Goal: Information Seeking & Learning: Learn about a topic

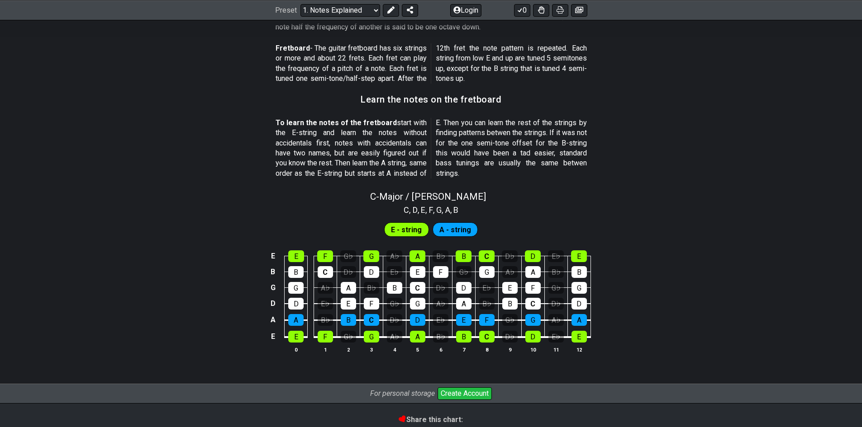
scroll to position [744, 0]
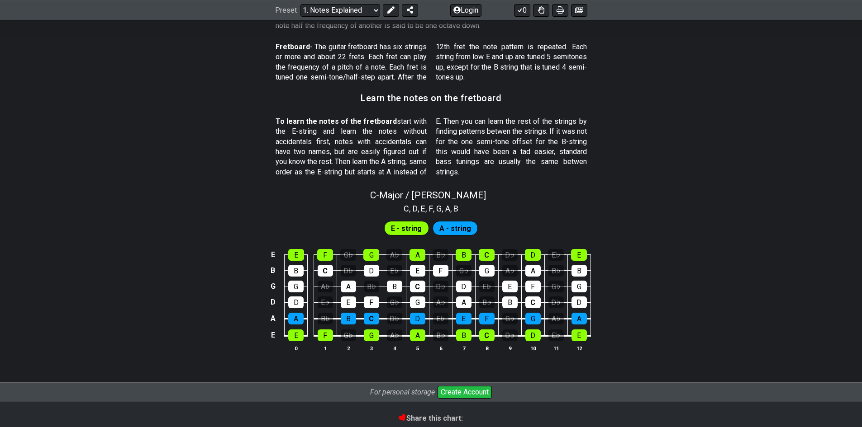
click at [411, 230] on span "E - string" at bounding box center [406, 228] width 31 height 13
click at [294, 332] on div "E" at bounding box center [295, 336] width 15 height 12
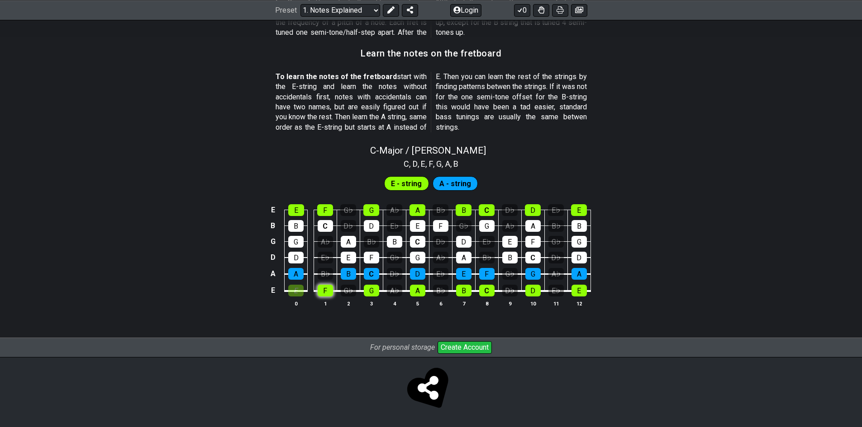
click at [322, 289] on div "F" at bounding box center [324, 291] width 15 height 12
click at [348, 290] on div "G♭" at bounding box center [348, 291] width 15 height 12
click at [341, 290] on div "G♭" at bounding box center [348, 291] width 15 height 12
click at [347, 289] on div "G♭" at bounding box center [348, 291] width 15 height 12
click at [327, 294] on div "F" at bounding box center [324, 291] width 15 height 12
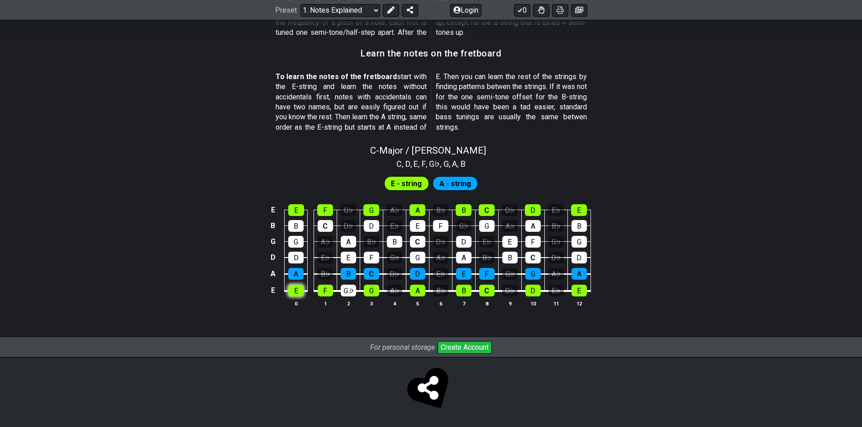
click at [303, 294] on div "E" at bounding box center [295, 291] width 15 height 12
click at [273, 219] on td "B" at bounding box center [272, 226] width 11 height 16
click at [271, 225] on td "x" at bounding box center [272, 226] width 11 height 16
click at [276, 229] on td "o" at bounding box center [272, 226] width 11 height 16
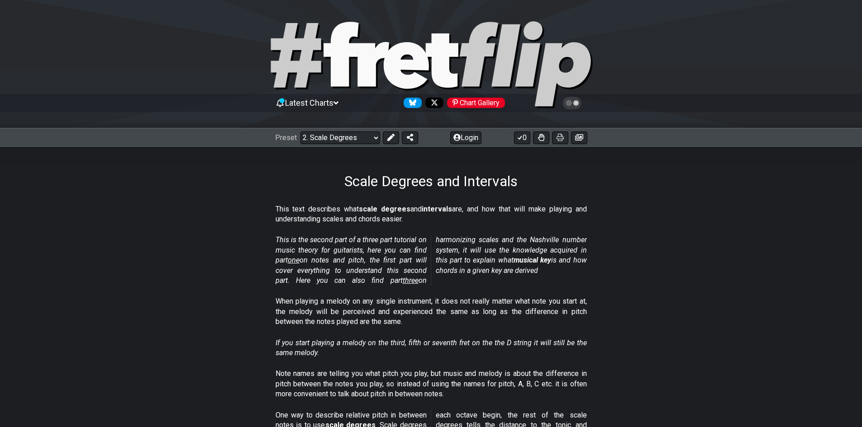
click at [233, 246] on section "This is the second part of a three part tutorial on music theory for guitarists…" at bounding box center [431, 263] width 862 height 62
click at [375, 138] on select "Welcome to #fretflip! Initial Preset Custom Preset Minor Pentatonic Major Penta…" at bounding box center [340, 138] width 80 height 13
click at [300, 132] on select "Welcome to #fretflip! Initial Preset Custom Preset Minor Pentatonic Major Penta…" at bounding box center [340, 138] width 80 height 13
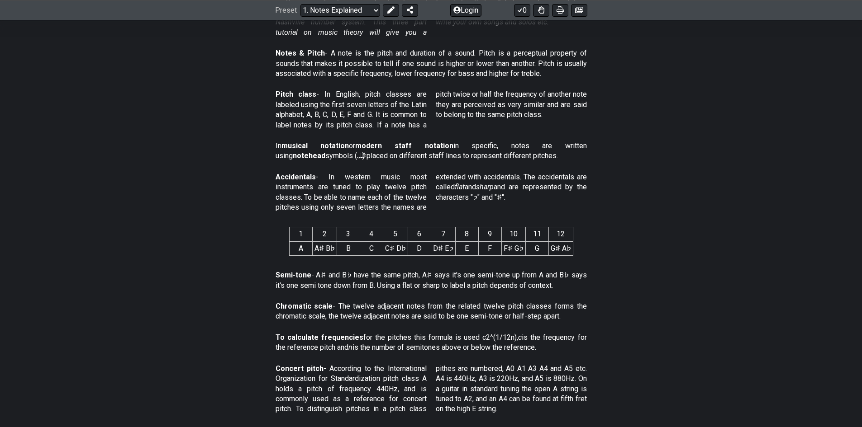
scroll to position [271, 0]
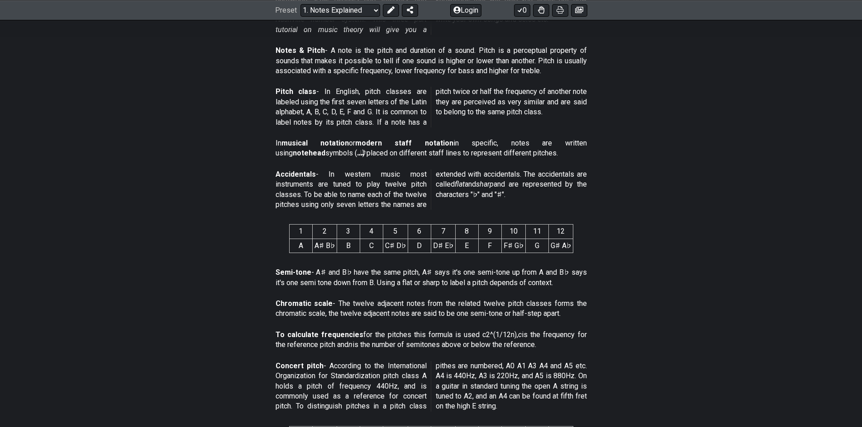
click at [331, 245] on td "A♯ B♭" at bounding box center [324, 246] width 24 height 14
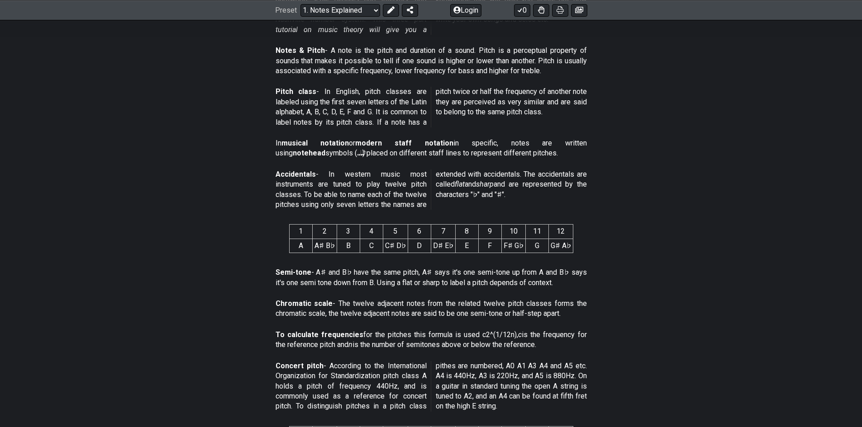
click at [331, 245] on td "A♯ B♭" at bounding box center [324, 246] width 24 height 14
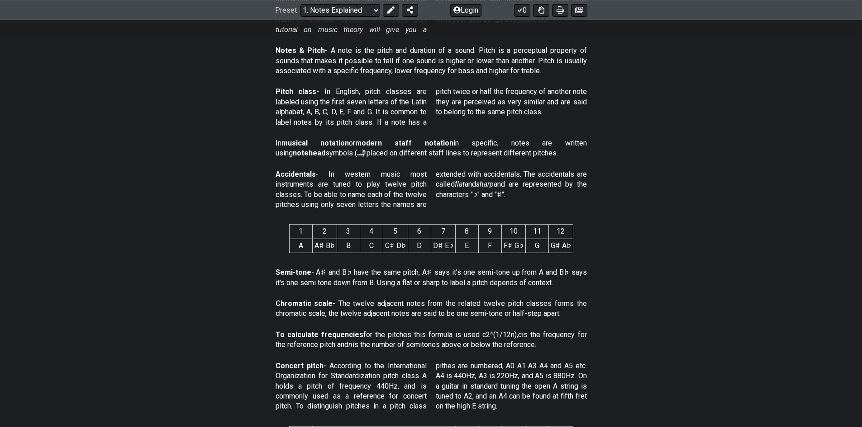
click at [331, 245] on td "A♯ B♭" at bounding box center [324, 246] width 24 height 14
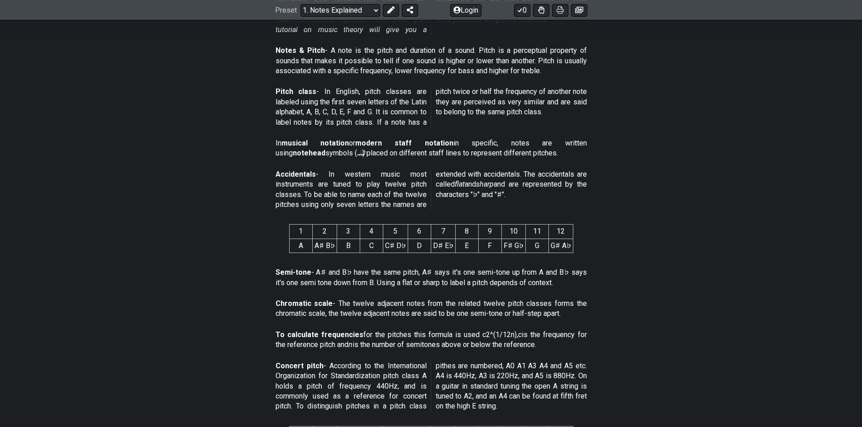
click at [331, 245] on td "A♯ B♭" at bounding box center [324, 246] width 24 height 14
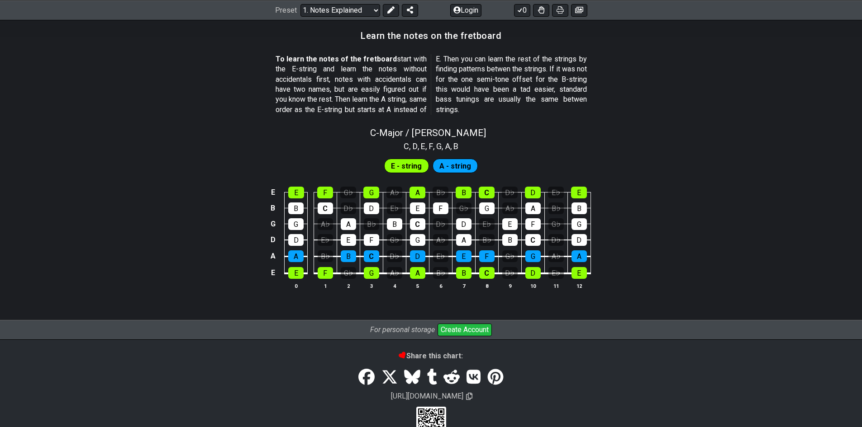
scroll to position [790, 0]
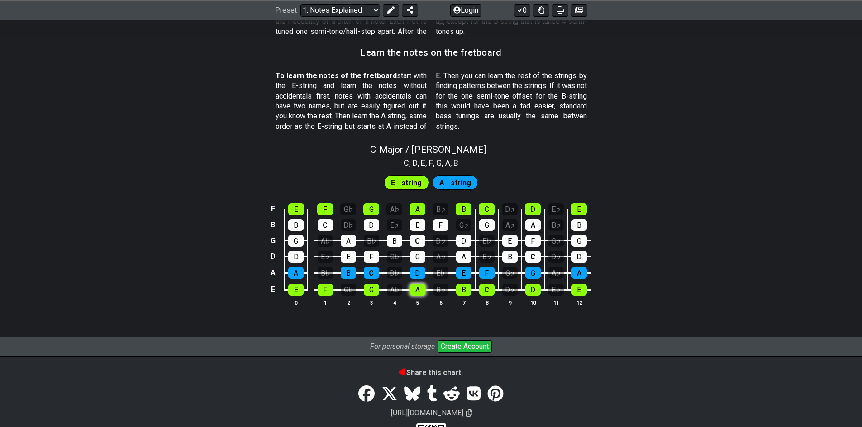
click at [418, 291] on div "A" at bounding box center [417, 290] width 15 height 12
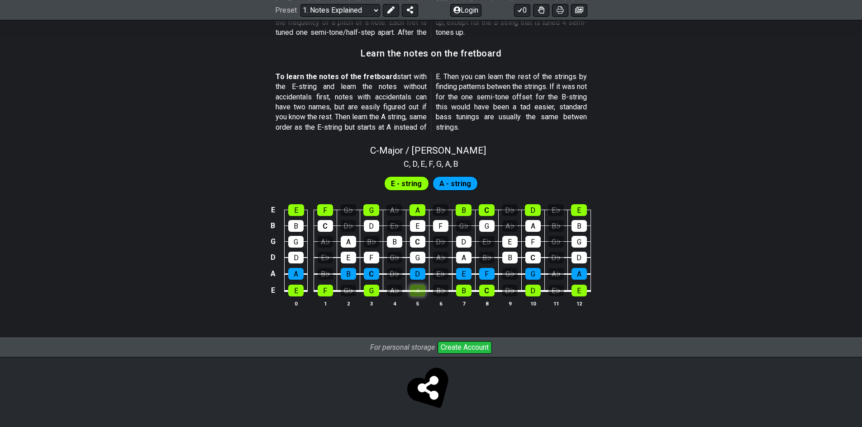
click at [418, 291] on div "A" at bounding box center [417, 291] width 15 height 12
click at [348, 211] on div "G♭" at bounding box center [348, 210] width 16 height 12
click at [352, 209] on div "G♭" at bounding box center [348, 210] width 16 height 12
click at [329, 227] on div "C" at bounding box center [324, 226] width 15 height 12
click at [332, 229] on div "C" at bounding box center [324, 226] width 15 height 12
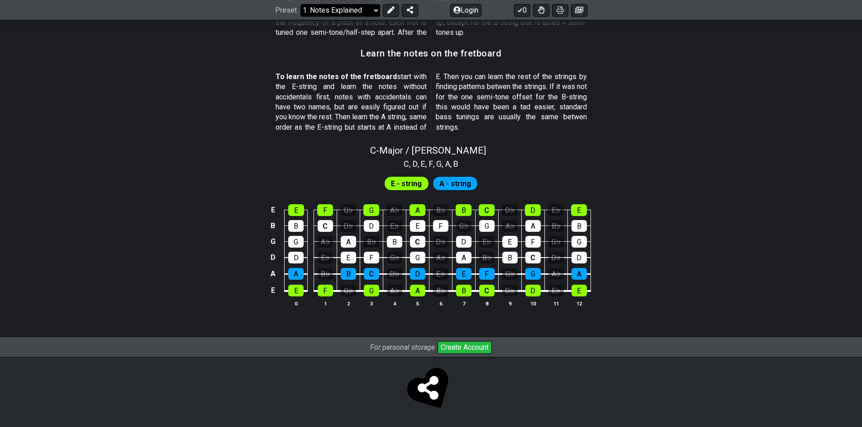
click at [371, 12] on select "Welcome to #fretflip! Initial Preset Custom Preset Minor Pentatonic Major Penta…" at bounding box center [340, 10] width 80 height 13
click at [300, 4] on select "Welcome to #fretflip! Initial Preset Custom Preset Minor Pentatonic Major Penta…" at bounding box center [340, 10] width 80 height 13
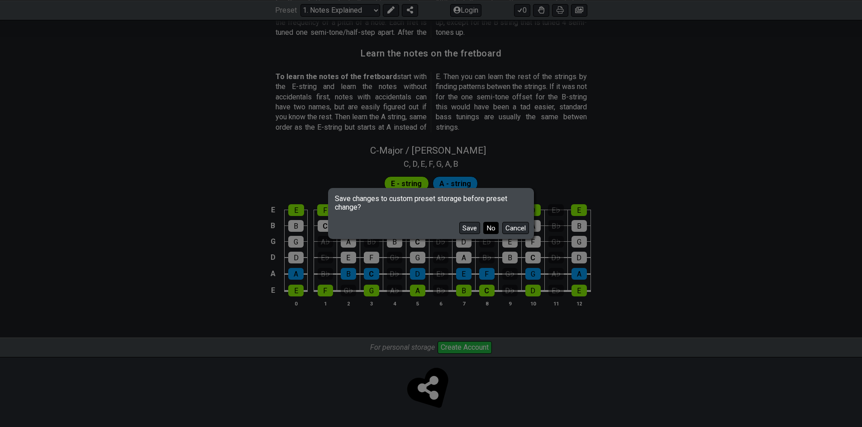
click at [486, 228] on button "No" at bounding box center [490, 228] width 15 height 12
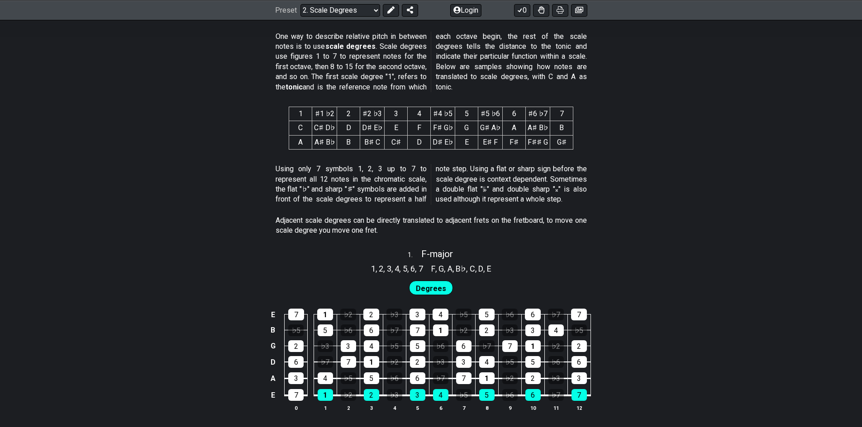
scroll to position [407, 0]
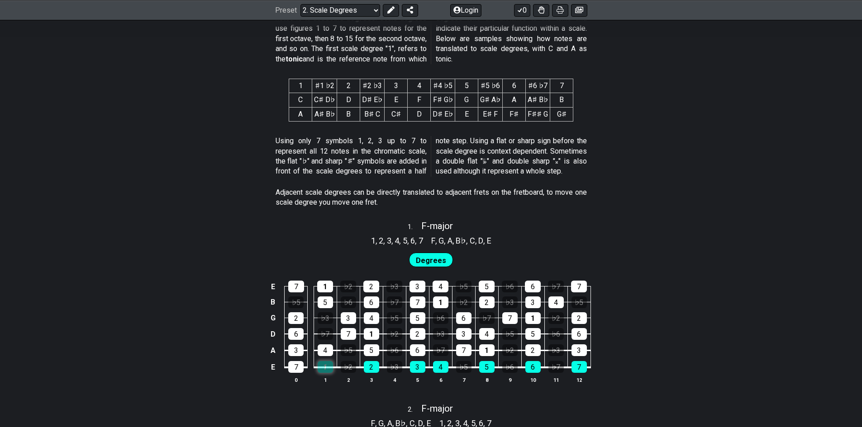
click at [321, 373] on div "1" at bounding box center [324, 367] width 15 height 12
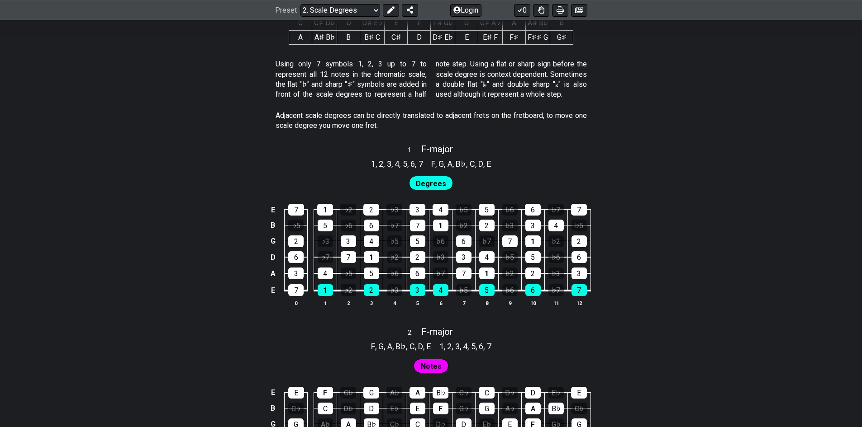
scroll to position [543, 0]
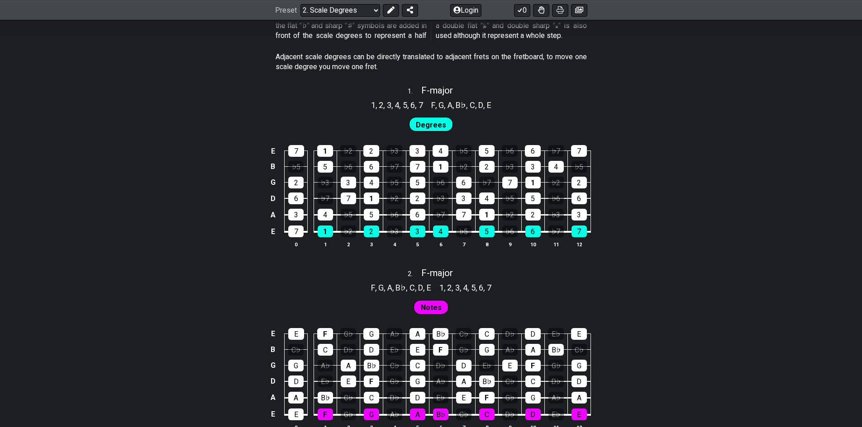
click at [429, 307] on span "Notes" at bounding box center [431, 307] width 21 height 13
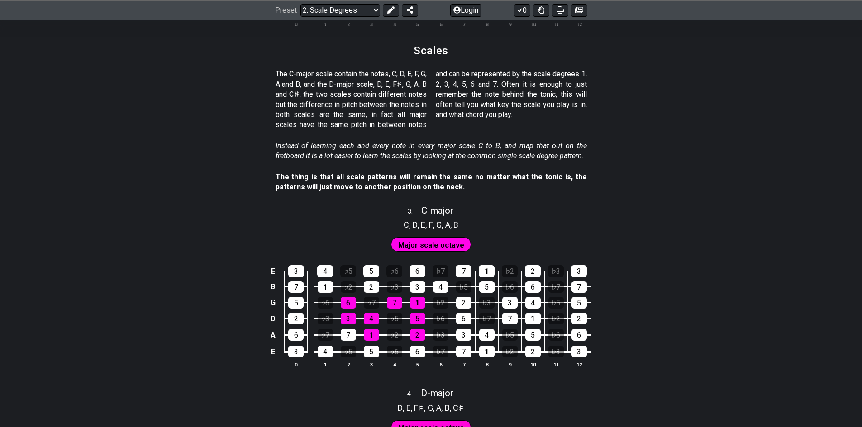
scroll to position [1040, 0]
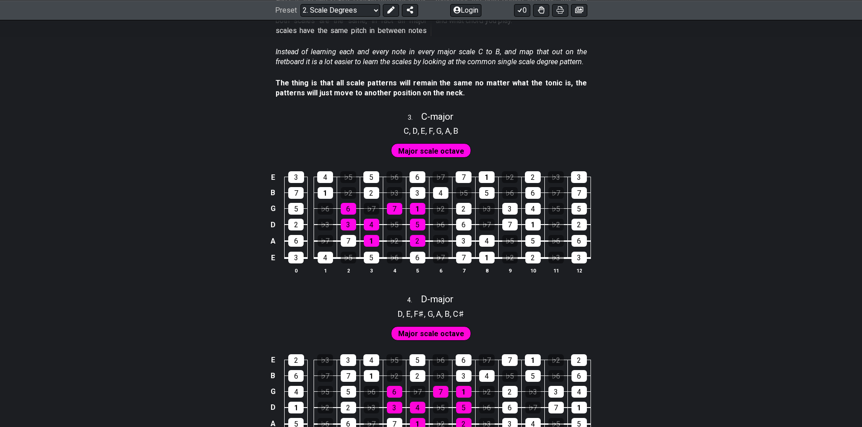
click at [431, 139] on div "Major scale octave" at bounding box center [431, 148] width 862 height 23
click at [432, 149] on span "Major scale octave" at bounding box center [431, 151] width 66 height 13
click at [277, 179] on td "E" at bounding box center [272, 178] width 11 height 16
click at [277, 179] on td "x" at bounding box center [272, 178] width 11 height 16
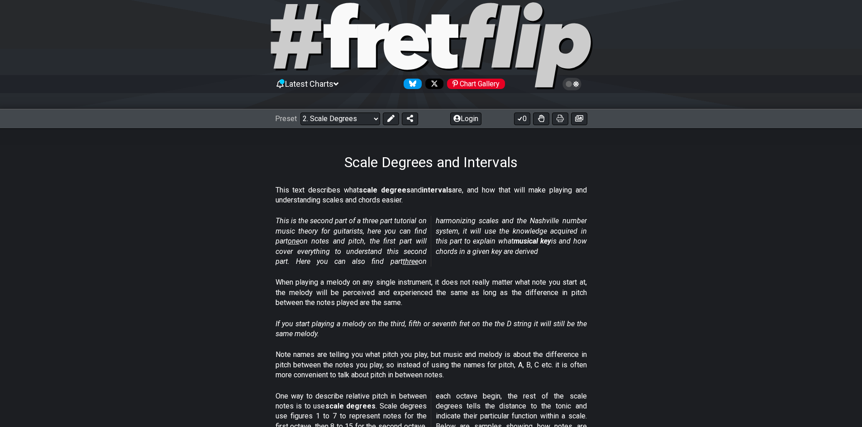
scroll to position [0, 0]
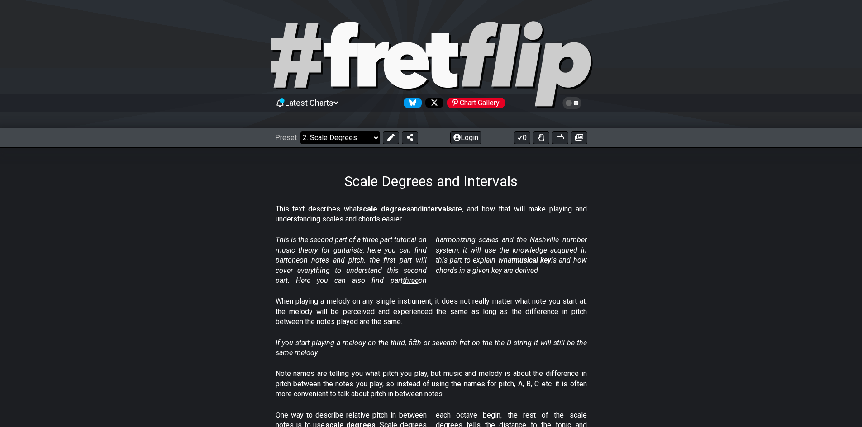
click at [375, 139] on select "Welcome to #fretflip! Initial Preset Custom Preset Minor Pentatonic Major Penta…" at bounding box center [340, 138] width 80 height 13
click at [369, 140] on select "Welcome to #fretflip! Initial Preset Custom Preset Minor Pentatonic Major Penta…" at bounding box center [340, 138] width 80 height 13
click at [300, 132] on select "Welcome to #fretflip! Initial Preset Custom Preset Minor Pentatonic Major Penta…" at bounding box center [340, 138] width 80 height 13
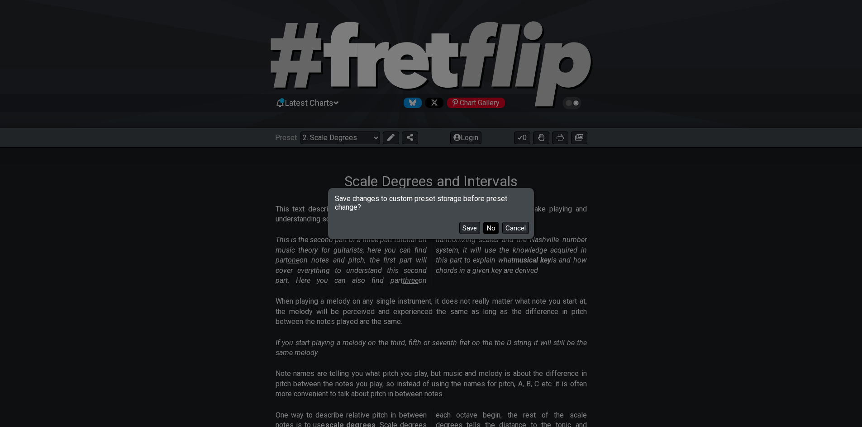
click at [493, 227] on button "No" at bounding box center [490, 228] width 15 height 12
select select "/musical-notes-explained"
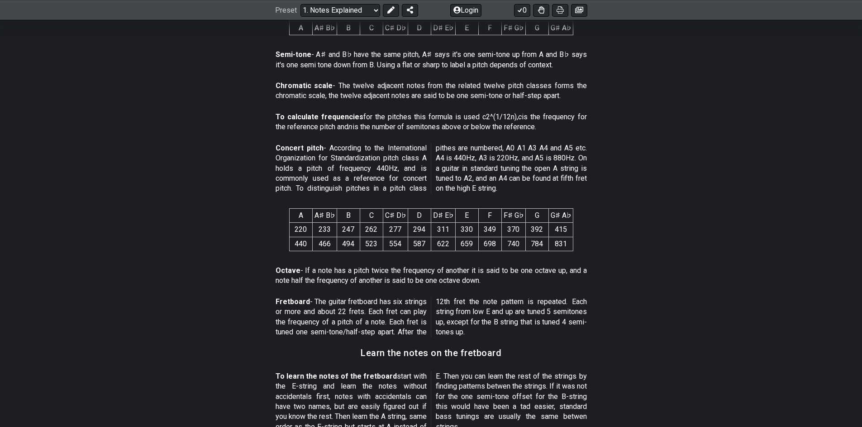
scroll to position [498, 0]
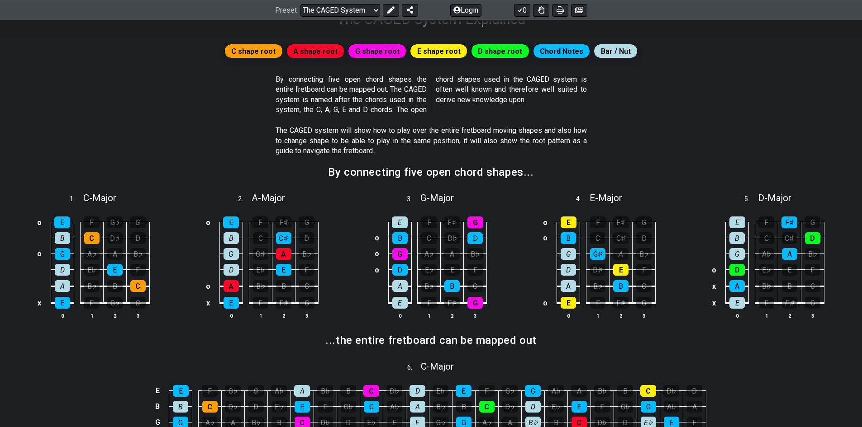
scroll to position [181, 0]
